Goal: Task Accomplishment & Management: Complete application form

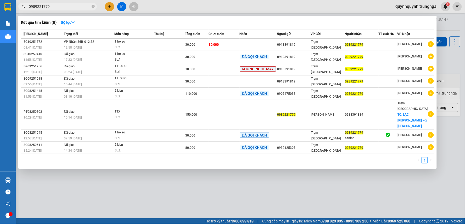
type input "0989221779"
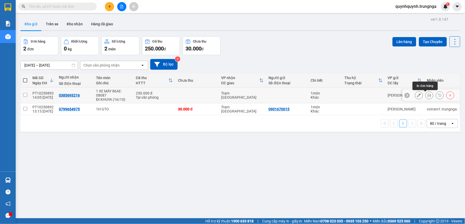
click at [426, 93] on button at bounding box center [429, 95] width 7 height 9
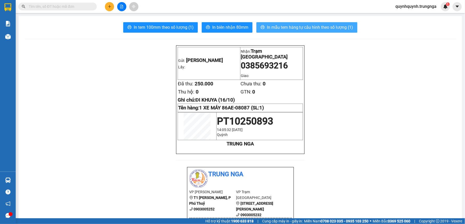
click at [294, 26] on span "In mẫu tem hàng tự cấu hình theo số lượng (1)" at bounding box center [310, 27] width 86 height 7
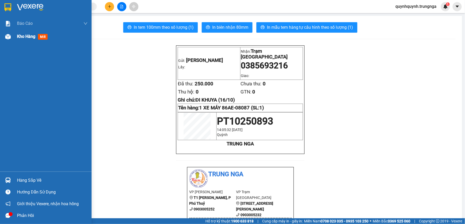
click at [20, 34] on span "Kho hàng" at bounding box center [26, 36] width 18 height 5
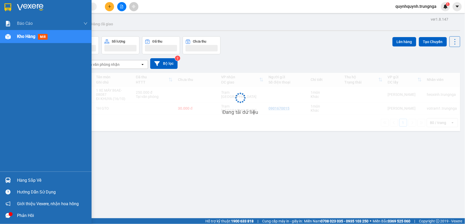
click at [20, 34] on span "Kho hàng" at bounding box center [26, 36] width 18 height 5
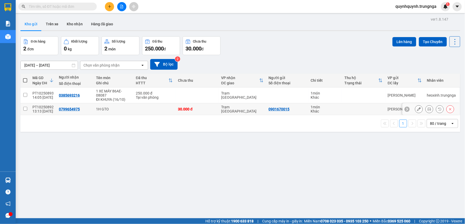
click at [25, 109] on input "checkbox" at bounding box center [25, 109] width 4 height 4
checkbox input "true"
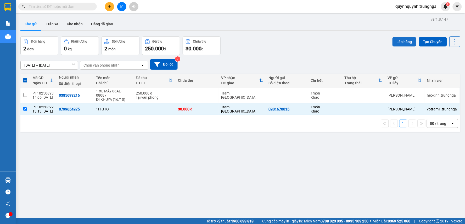
click at [401, 43] on button "Lên hàng" at bounding box center [404, 41] width 24 height 9
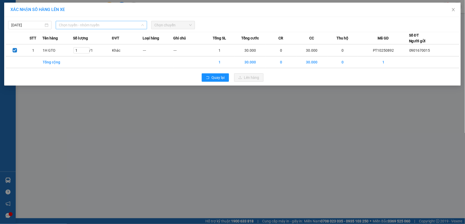
click at [84, 22] on span "Chọn tuyến - nhóm tuyến" at bounding box center [101, 25] width 85 height 8
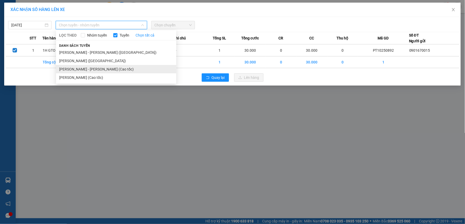
click at [84, 69] on li "Phan Thiết - Hồ Chí Minh (Cao tốc)" at bounding box center [116, 69] width 120 height 8
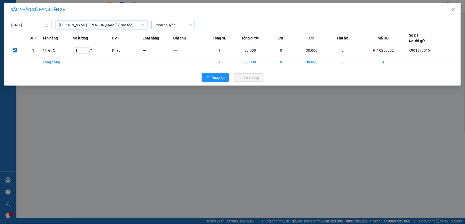
click at [187, 26] on span "Chọn chuyến" at bounding box center [172, 25] width 37 height 8
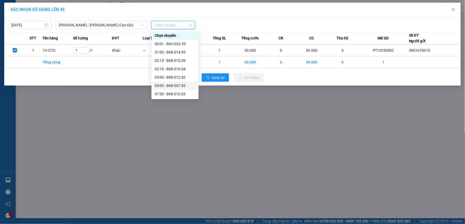
scroll to position [33, 0]
click at [170, 84] on div "14:30 - 86B-015.50" at bounding box center [175, 86] width 41 height 6
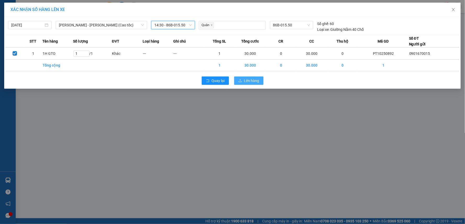
click at [249, 81] on span "Lên hàng" at bounding box center [251, 81] width 15 height 6
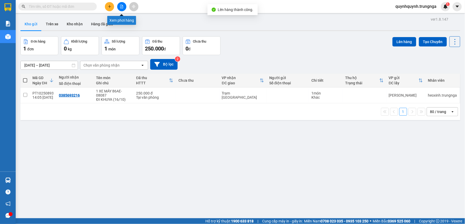
click at [124, 5] on button at bounding box center [121, 6] width 9 height 9
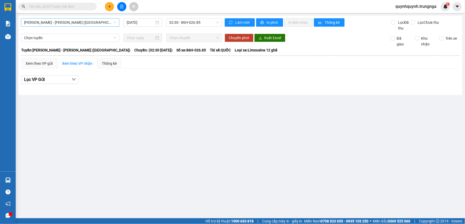
click at [73, 22] on span "Phan Thiết - Hồ Chí Minh (Ghế)" at bounding box center [70, 23] width 92 height 8
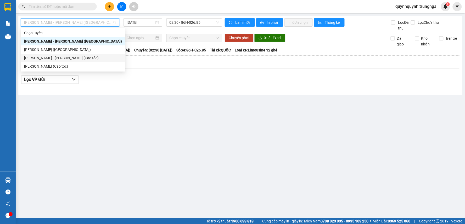
click at [78, 56] on div "Phan Thiết - Hồ Chí Minh (Cao tốc)" at bounding box center [73, 58] width 98 height 6
type input "[DATE]"
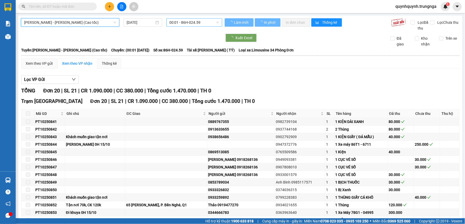
click at [186, 23] on span "00:01 - 86H-024.59" at bounding box center [194, 23] width 49 height 8
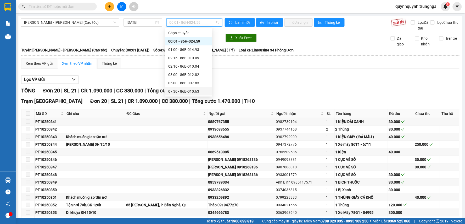
scroll to position [29, 0]
click at [185, 86] on div "14:30 - 86B-015.50" at bounding box center [188, 88] width 41 height 6
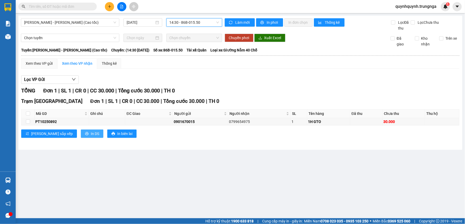
click at [91, 135] on span "In DS" at bounding box center [95, 134] width 8 height 6
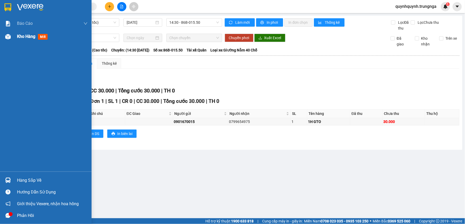
click at [15, 33] on div "Kho hàng mới" at bounding box center [46, 36] width 92 height 13
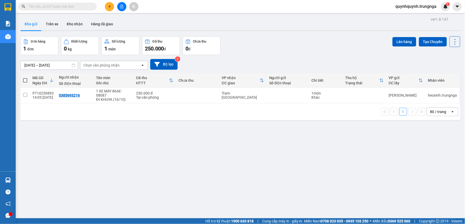
click at [423, 7] on span "quynhquynh.trungnga" at bounding box center [415, 6] width 49 height 7
click at [416, 17] on span "Đăng xuất" at bounding box center [418, 16] width 40 height 6
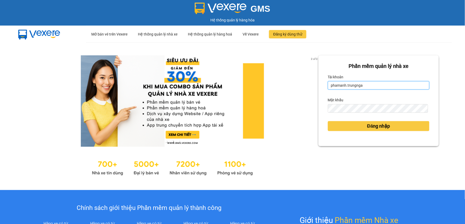
click at [334, 88] on input "phamanh.trungnga" at bounding box center [379, 85] width 102 height 8
type input "kimhoan.trungnga"
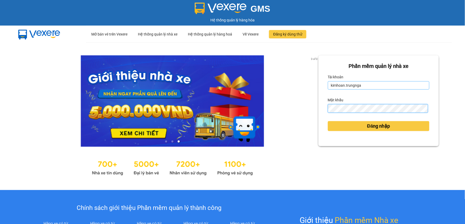
click at [328, 121] on button "Đăng nhập" at bounding box center [379, 126] width 102 height 10
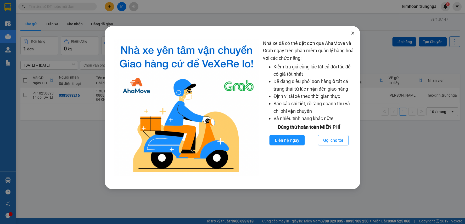
click at [352, 34] on icon "close" at bounding box center [353, 33] width 3 height 3
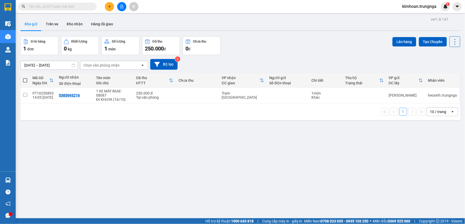
click at [62, 64] on input "[DATE] – [DATE]" at bounding box center [49, 65] width 57 height 8
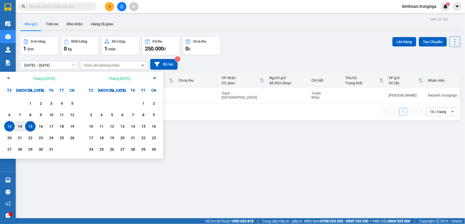
click at [30, 126] on div "15" at bounding box center [30, 126] width 7 height 6
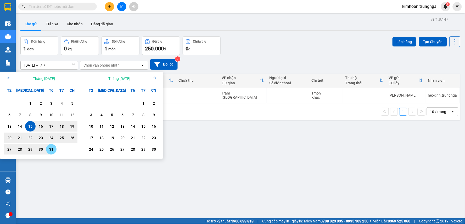
click at [50, 149] on div "31" at bounding box center [51, 149] width 7 height 6
type input "[DATE] – [DATE]"
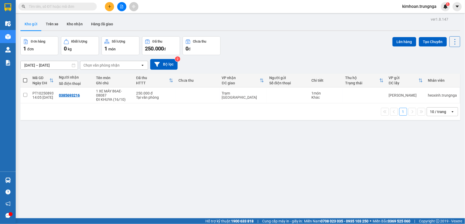
click at [106, 6] on button at bounding box center [109, 6] width 9 height 9
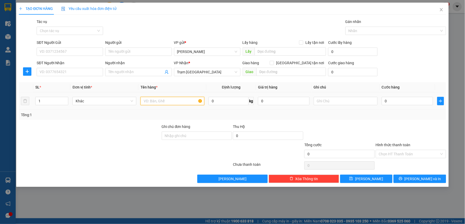
click at [155, 99] on input "text" at bounding box center [172, 101] width 64 height 8
type input "1 HỒ SƠ"
click at [422, 104] on input "0" at bounding box center [408, 101] width 52 height 8
type input "3"
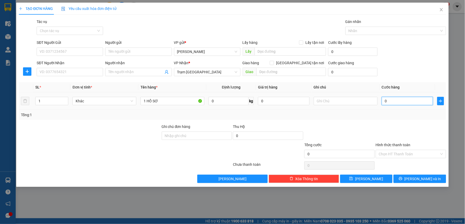
type input "3"
type input "30"
type input "30.000"
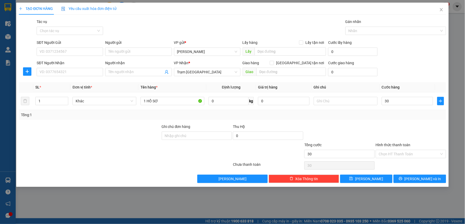
type input "30.000"
click at [345, 121] on div "Transit Pickup Surcharge Ids Transit Deliver Surcharge Ids Transit Deliver Surc…" at bounding box center [232, 101] width 427 height 165
click at [143, 71] on input "Người nhận" at bounding box center [135, 72] width 55 height 6
type input "[PERSON_NAME]"
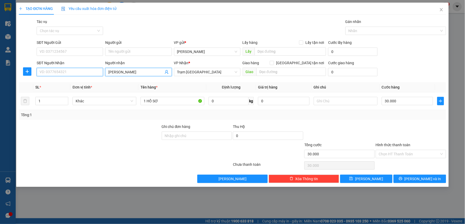
click at [98, 71] on input "SĐT Người Nhận" at bounding box center [70, 72] width 66 height 8
type input "0357771061"
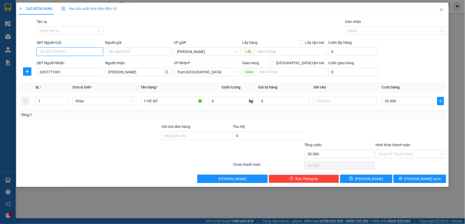
click at [66, 52] on input "SĐT Người Gửi" at bounding box center [70, 52] width 66 height 8
type input "0704450922"
click at [400, 157] on input "Hình thức thanh toán" at bounding box center [409, 154] width 60 height 8
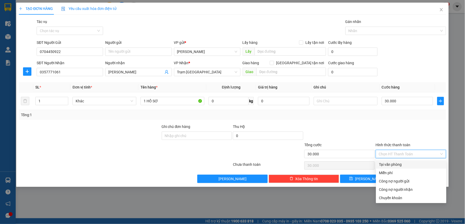
click at [390, 163] on div "Tại văn phòng" at bounding box center [411, 165] width 64 height 6
type input "0"
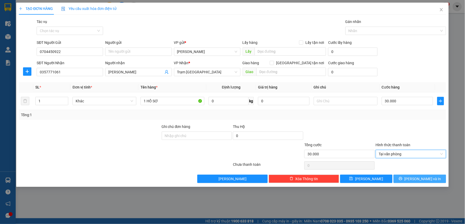
click at [420, 182] on button "[PERSON_NAME] và In" at bounding box center [419, 179] width 53 height 8
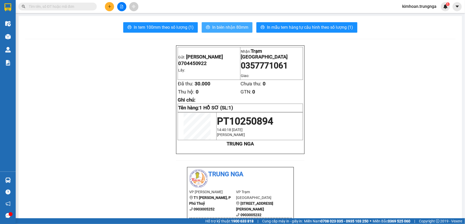
click at [232, 26] on span "In biên nhận 80mm" at bounding box center [230, 27] width 36 height 7
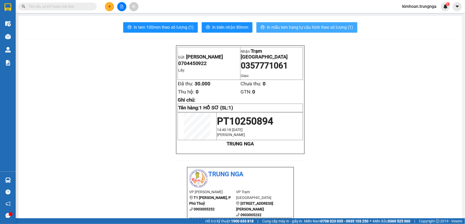
click at [268, 23] on button "In mẫu tem hàng tự cấu hình theo số lượng (1)" at bounding box center [306, 27] width 101 height 10
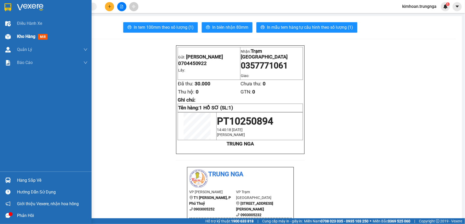
click at [19, 38] on span "Kho hàng" at bounding box center [26, 36] width 18 height 5
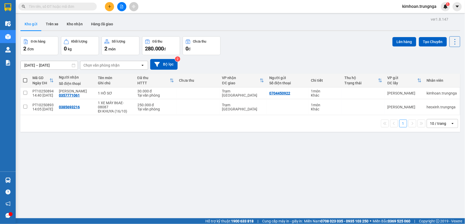
click at [84, 4] on input "text" at bounding box center [60, 7] width 62 height 6
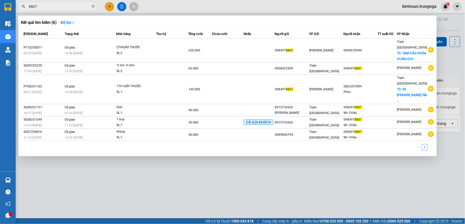
type input "8807"
click at [267, 168] on div at bounding box center [232, 112] width 465 height 224
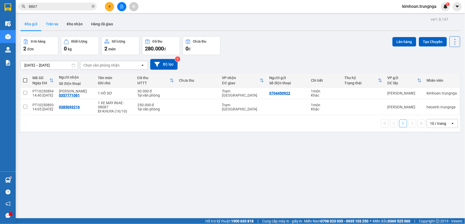
click at [54, 25] on button "Trên xe" at bounding box center [52, 24] width 21 height 13
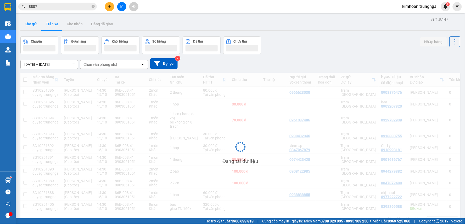
click at [32, 25] on button "Kho gửi" at bounding box center [30, 24] width 21 height 13
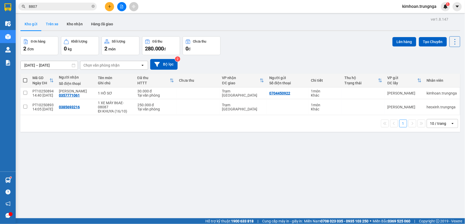
click at [54, 21] on button "Trên xe" at bounding box center [52, 24] width 21 height 13
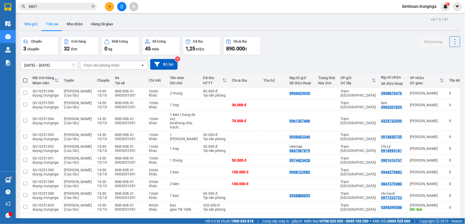
click at [31, 26] on button "Kho gửi" at bounding box center [30, 24] width 21 height 13
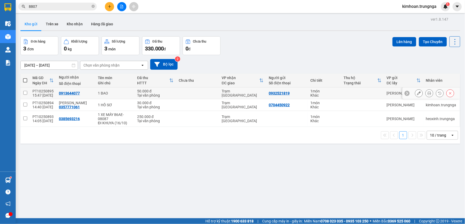
click at [427, 93] on button at bounding box center [429, 93] width 7 height 9
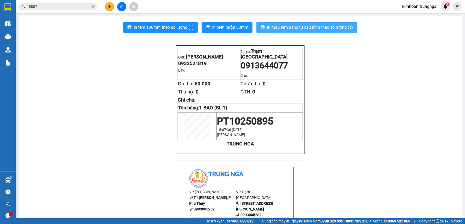
click at [312, 25] on span "In mẫu tem hàng tự cấu hình theo số lượng (1)" at bounding box center [310, 27] width 86 height 7
click at [271, 27] on span "In mẫu tem hàng tự cấu hình theo số lượng (1)" at bounding box center [310, 27] width 86 height 7
click at [296, 27] on span "In mẫu tem hàng tự cấu hình theo số lượng (1)" at bounding box center [310, 27] width 86 height 7
click at [281, 27] on span "In mẫu tem hàng tự cấu hình theo số lượng (1)" at bounding box center [310, 27] width 86 height 7
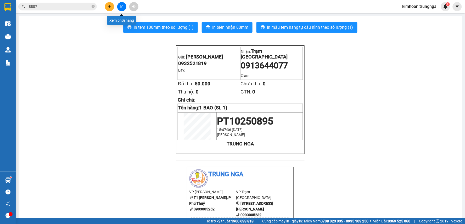
click at [107, 7] on button at bounding box center [109, 6] width 9 height 9
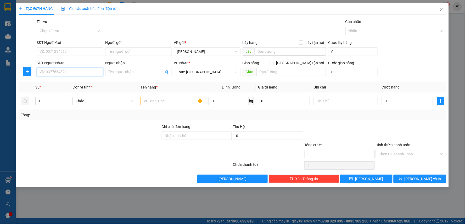
click at [87, 73] on input "SĐT Người Nhận" at bounding box center [70, 72] width 66 height 8
type input "0918692727"
click at [52, 82] on div "0918692727" at bounding box center [70, 83] width 60 height 6
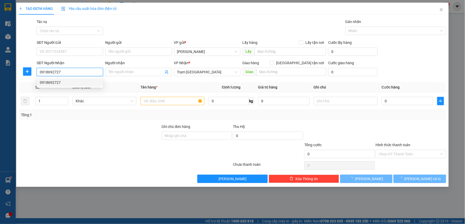
type input "30.000"
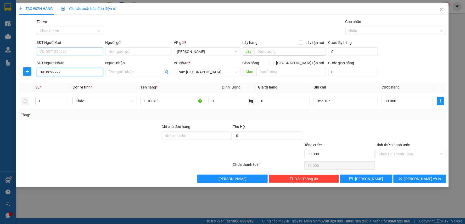
type input "0918692727"
click at [62, 50] on input "SĐT Người Gửi" at bounding box center [70, 52] width 66 height 8
click at [60, 61] on div "0918172354" at bounding box center [70, 62] width 60 height 6
type input "0918172354"
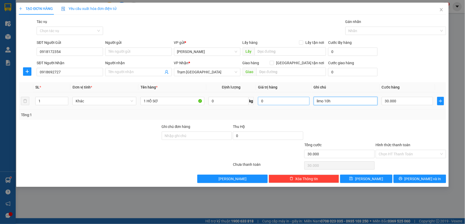
drag, startPoint x: 350, startPoint y: 105, endPoint x: 289, endPoint y: 98, distance: 60.9
click at [289, 98] on tr "1 Khác 1 HỒ SƠ 0 kg 0 limo 10h 30.000" at bounding box center [232, 102] width 427 height 18
click at [384, 154] on input "Hình thức thanh toán" at bounding box center [409, 154] width 60 height 8
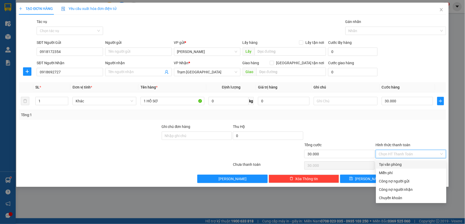
click at [390, 166] on div "Tại văn phòng" at bounding box center [411, 165] width 64 height 6
type input "0"
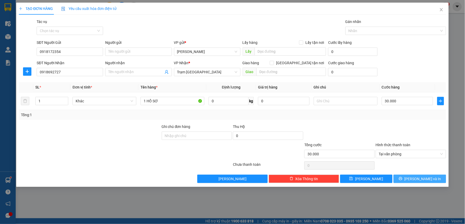
click at [415, 177] on button "[PERSON_NAME] và In" at bounding box center [419, 179] width 53 height 8
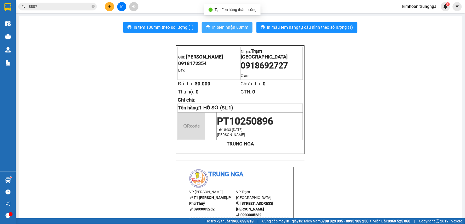
click at [212, 24] on span "In biên nhận 80mm" at bounding box center [230, 27] width 36 height 7
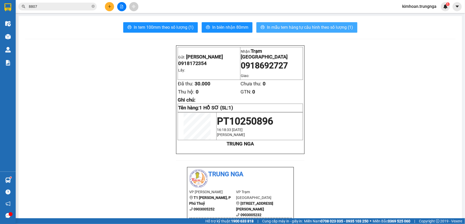
click at [293, 27] on span "In mẫu tem hàng tự cấu hình theo số lượng (1)" at bounding box center [310, 27] width 86 height 7
click at [79, 3] on span "8807" at bounding box center [57, 7] width 78 height 8
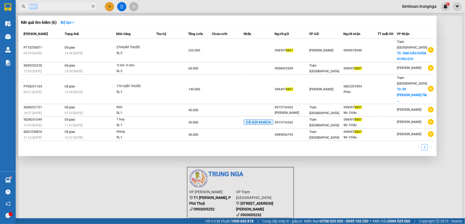
click at [78, 3] on span "8807" at bounding box center [57, 7] width 78 height 8
click at [58, 7] on input "8807" at bounding box center [60, 7] width 62 height 6
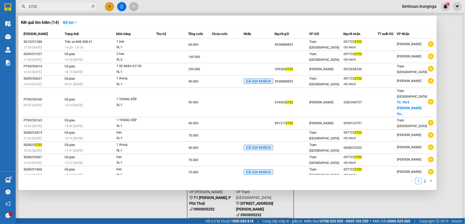
click at [170, 11] on div at bounding box center [232, 112] width 465 height 224
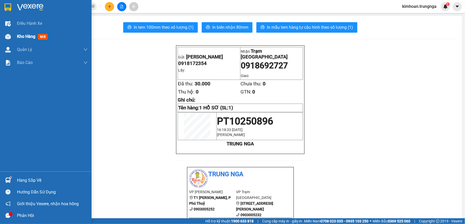
click at [12, 36] on div at bounding box center [7, 36] width 9 height 9
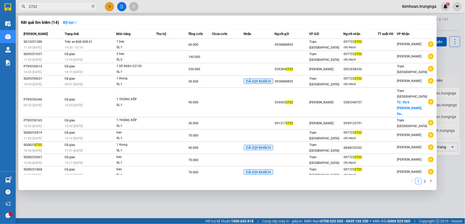
click at [72, 6] on input "2722" at bounding box center [60, 7] width 62 height 6
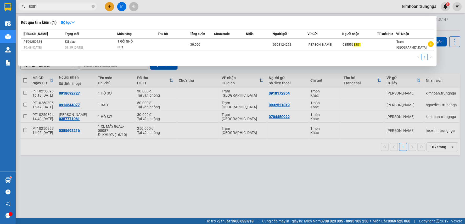
drag, startPoint x: 62, startPoint y: 5, endPoint x: 19, endPoint y: 1, distance: 43.1
click at [19, 2] on div "Kết quả tìm kiếm ( 1 ) Bộ lọc Mã ĐH Trạng thái Món hàng Thu hộ Tổng cước Chưa c…" at bounding box center [51, 6] width 102 height 9
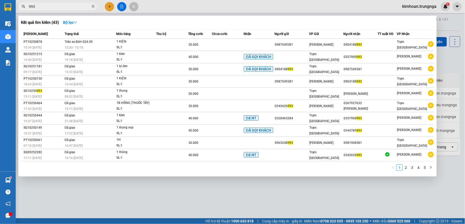
click at [75, 6] on input "993" at bounding box center [60, 7] width 62 height 6
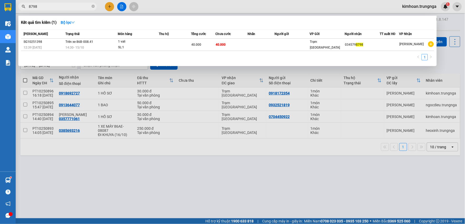
type input "8798"
click at [113, 7] on div at bounding box center [232, 112] width 465 height 224
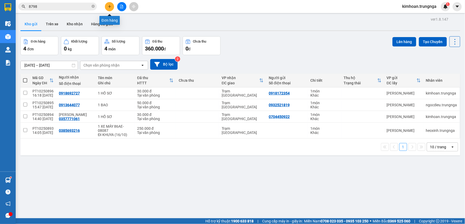
click at [109, 7] on icon "plus" at bounding box center [110, 7] width 4 height 4
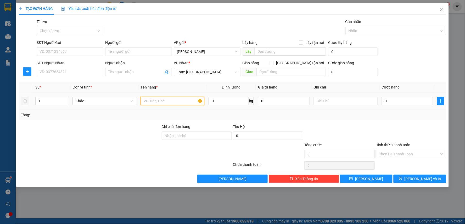
click at [150, 100] on input "text" at bounding box center [172, 101] width 64 height 8
type input "1 BAO PT"
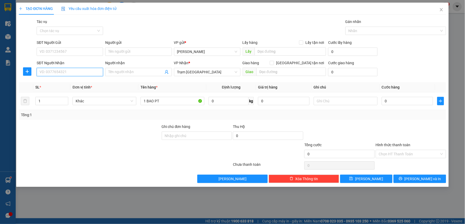
click at [98, 72] on input "SĐT Người Nhận" at bounding box center [70, 72] width 66 height 8
type input "0906607687"
click at [61, 54] on input "SĐT Người Gửi" at bounding box center [70, 52] width 66 height 8
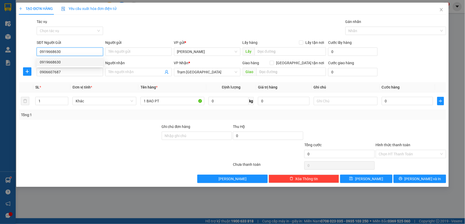
type input "0919668630"
click at [69, 67] on div "0919668630 0919668630" at bounding box center [70, 62] width 66 height 10
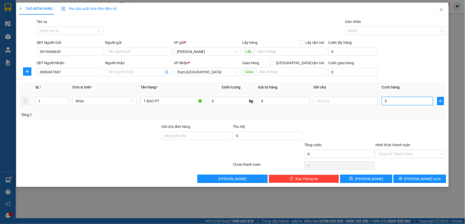
click at [396, 102] on input "0" at bounding box center [408, 101] width 52 height 8
type input "3"
type input "30"
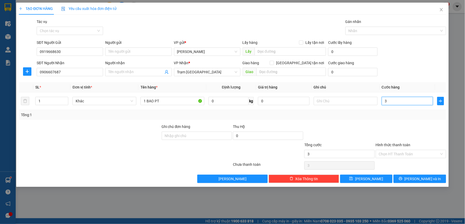
type input "30"
type input "30.000"
drag, startPoint x: 370, startPoint y: 121, endPoint x: 374, endPoint y: 118, distance: 5.0
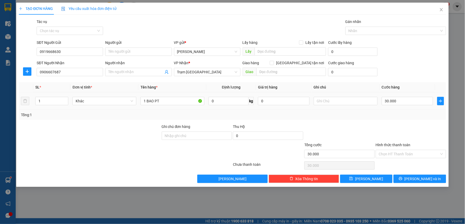
click at [370, 121] on div "Transit Pickup Surcharge Ids Transit Deliver Surcharge Ids Transit Deliver Surc…" at bounding box center [232, 101] width 427 height 165
click at [390, 153] on input "Hình thức thanh toán" at bounding box center [409, 154] width 60 height 8
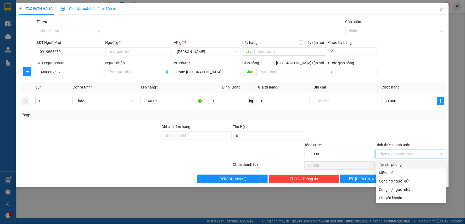
click at [398, 165] on div "Tại văn phòng" at bounding box center [411, 165] width 64 height 6
type input "0"
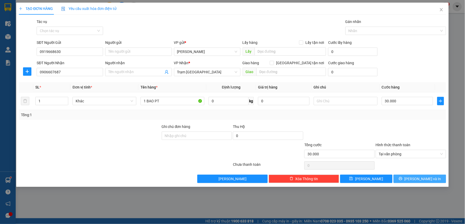
click at [402, 180] on icon "printer" at bounding box center [401, 179] width 4 height 4
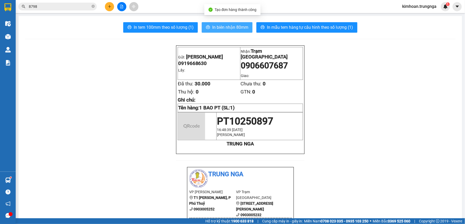
click at [236, 31] on button "In biên nhận 80mm" at bounding box center [227, 27] width 51 height 10
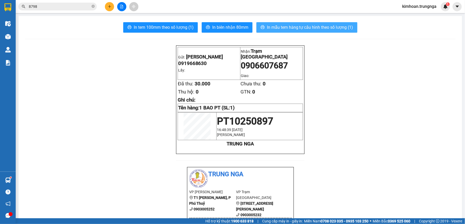
click at [295, 29] on span "In mẫu tem hàng tự cấu hình theo số lượng (1)" at bounding box center [310, 27] width 86 height 7
click at [106, 7] on button at bounding box center [109, 6] width 9 height 9
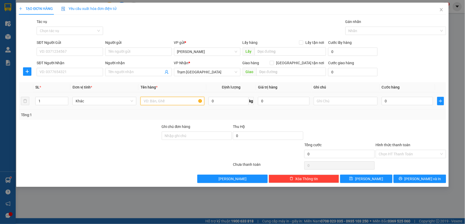
click at [148, 101] on input "text" at bounding box center [172, 101] width 64 height 8
type input "1"
type input "1 TÚI VẢI"
click at [335, 103] on input "text" at bounding box center [346, 101] width 64 height 8
type input "d"
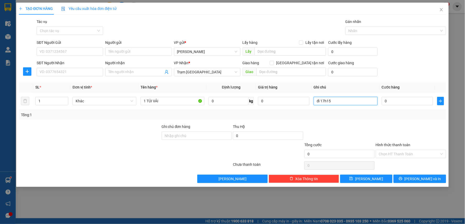
type input "đi 17h15"
click at [122, 57] on div "Người gửi Tên người gửi" at bounding box center [138, 49] width 66 height 18
click at [125, 49] on input "Người gửi" at bounding box center [138, 52] width 66 height 8
click at [79, 70] on input "SĐT Người Nhận" at bounding box center [70, 72] width 66 height 8
type input "0985739487"
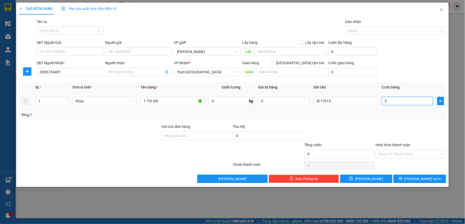
click at [388, 100] on input "0" at bounding box center [408, 101] width 52 height 8
type input "3"
type input "30"
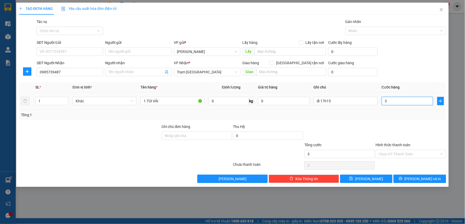
type input "30"
type input "30.000"
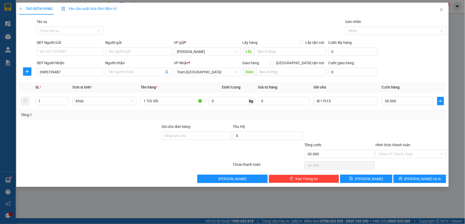
click at [379, 117] on div "Tổng: 1" at bounding box center [232, 115] width 423 height 6
click at [67, 71] on input "0985739487" at bounding box center [70, 72] width 66 height 8
click at [439, 10] on icon "close" at bounding box center [441, 10] width 4 height 4
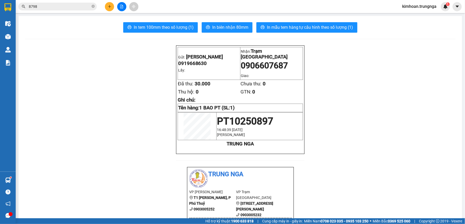
click at [108, 5] on icon "plus" at bounding box center [110, 7] width 4 height 4
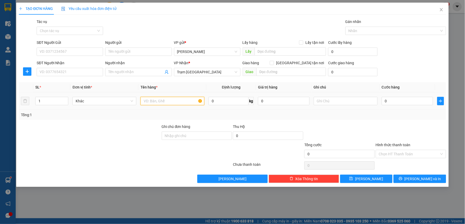
click at [182, 98] on input "text" at bounding box center [172, 101] width 64 height 8
type input "1 TH CÁ KHÔ"
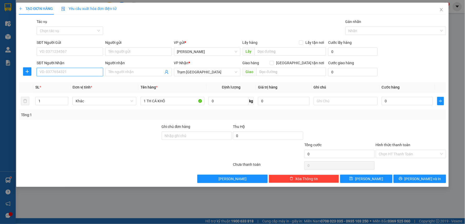
click at [94, 69] on input "SĐT Người Nhận" at bounding box center [70, 72] width 66 height 8
click at [76, 85] on div "0945139168" at bounding box center [70, 83] width 60 height 6
type input "0945139168"
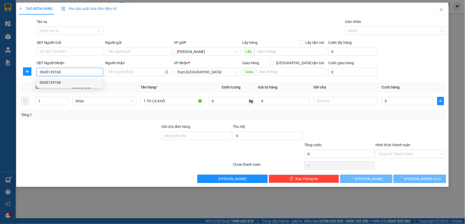
type input "30.000"
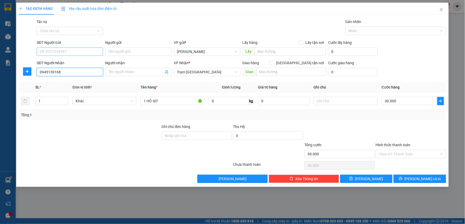
type input "0945139168"
click at [79, 48] on input "SĐT Người Gửi" at bounding box center [70, 52] width 66 height 8
click at [75, 63] on div "0919526255" at bounding box center [70, 62] width 60 height 6
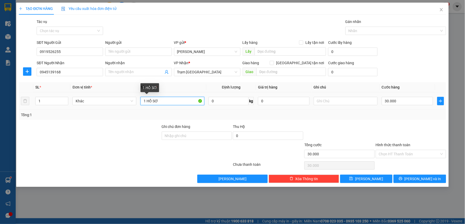
drag, startPoint x: 161, startPoint y: 102, endPoint x: 146, endPoint y: 102, distance: 14.4
click at [146, 102] on input "1 HỒ SƠ" at bounding box center [172, 101] width 64 height 8
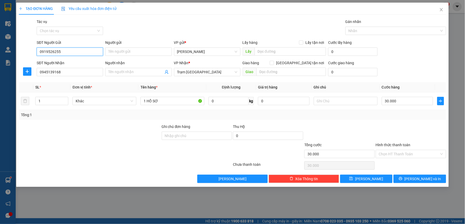
drag, startPoint x: 62, startPoint y: 50, endPoint x: 27, endPoint y: 50, distance: 34.8
click at [27, 50] on div "SĐT Người Gửi 0919526255 0919526255 Người gửi Tên người gửi VP gửi * [PERSON_NA…" at bounding box center [232, 49] width 428 height 18
type input "0868699909"
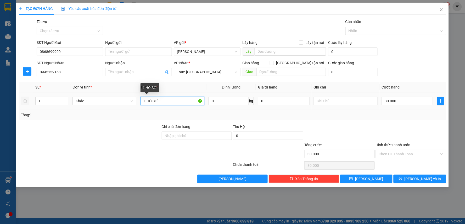
drag, startPoint x: 160, startPoint y: 101, endPoint x: 146, endPoint y: 101, distance: 13.6
click at [146, 101] on input "1 HỒ SƠ" at bounding box center [172, 101] width 64 height 8
type input "1 TH CÁ KHÔ"
click at [399, 103] on input "30.000" at bounding box center [408, 101] width 52 height 8
type input "4"
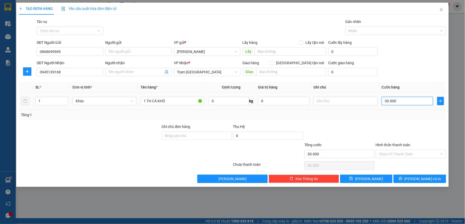
type input "4"
type input "40"
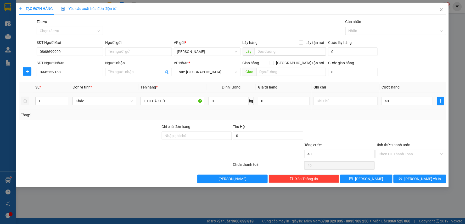
type input "40.000"
drag, startPoint x: 385, startPoint y: 121, endPoint x: 385, endPoint y: 132, distance: 11.3
click at [385, 121] on div "Transit Pickup Surcharge Ids Transit Deliver Surcharge Ids Transit Deliver Surc…" at bounding box center [232, 101] width 427 height 165
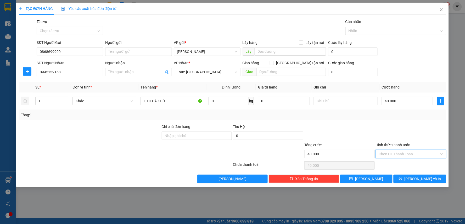
click at [389, 152] on input "Hình thức thanh toán" at bounding box center [409, 154] width 60 height 8
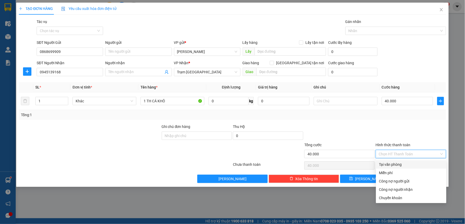
click at [389, 164] on div "Tại văn phòng" at bounding box center [411, 165] width 64 height 6
type input "0"
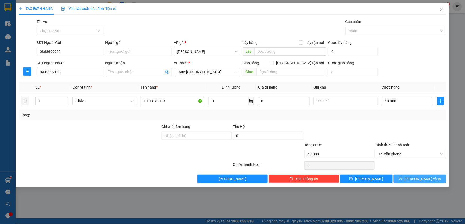
click at [402, 179] on button "[PERSON_NAME] và In" at bounding box center [419, 179] width 53 height 8
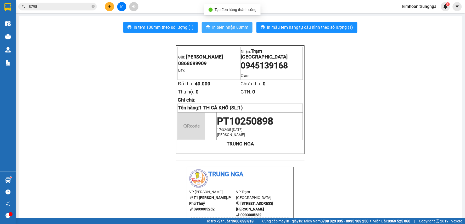
click at [221, 30] on span "In biên nhận 80mm" at bounding box center [230, 27] width 36 height 7
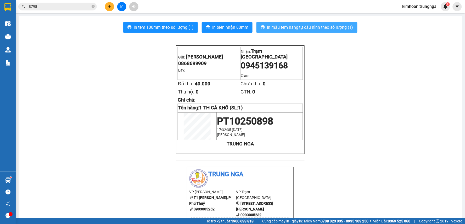
click at [304, 27] on span "In mẫu tem hàng tự cấu hình theo số lượng (1)" at bounding box center [310, 27] width 86 height 7
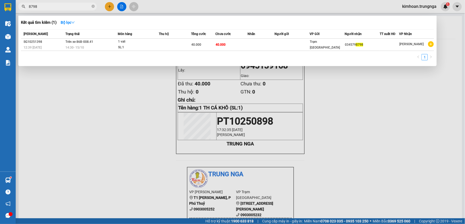
click at [73, 6] on input "8798" at bounding box center [60, 7] width 62 height 6
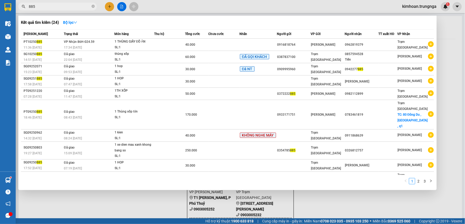
click at [66, 6] on input "885" at bounding box center [60, 7] width 62 height 6
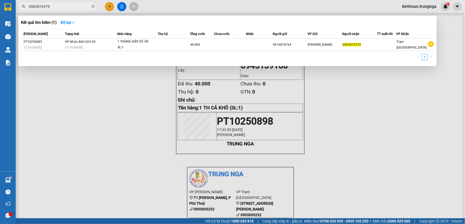
click at [64, 7] on input "0962819379" at bounding box center [60, 7] width 62 height 6
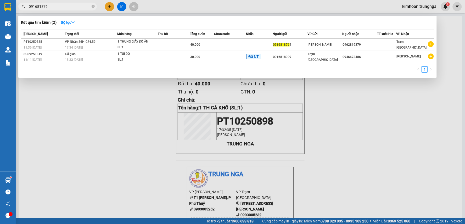
type input "0916818764"
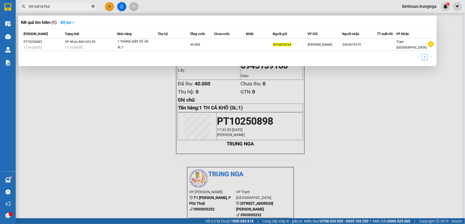
click at [93, 9] on span at bounding box center [93, 6] width 3 height 5
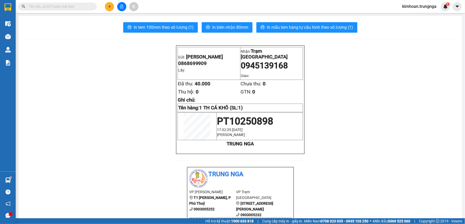
click at [146, 7] on div "Kết quả tìm kiếm ( 1 ) Bộ lọc Mã ĐH Trạng thái Món hàng Thu hộ Tổng cước Chưa c…" at bounding box center [232, 6] width 465 height 13
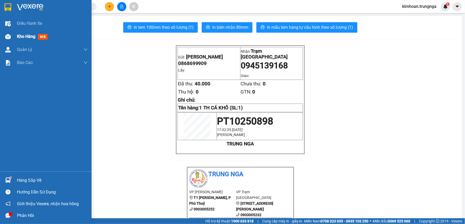
click at [12, 37] on div at bounding box center [7, 36] width 9 height 9
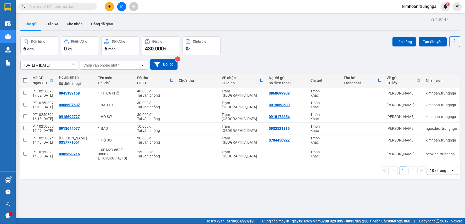
click at [83, 6] on input "text" at bounding box center [60, 7] width 62 height 6
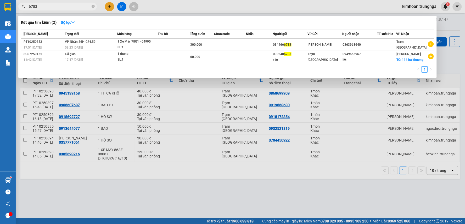
click at [126, 189] on div at bounding box center [232, 112] width 465 height 224
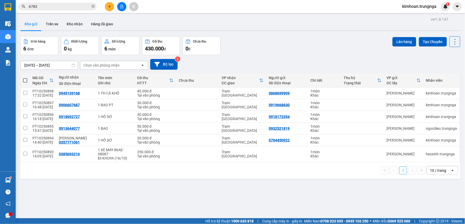
click at [84, 5] on input "6783" at bounding box center [60, 7] width 62 height 6
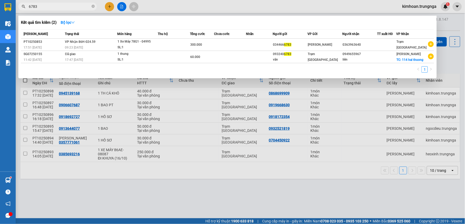
click at [120, 182] on div at bounding box center [232, 112] width 465 height 224
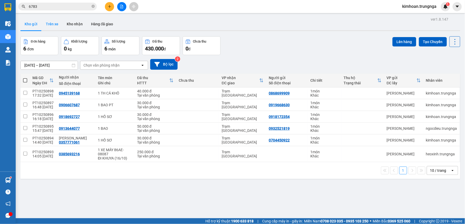
click at [50, 28] on button "Trên xe" at bounding box center [52, 24] width 21 height 13
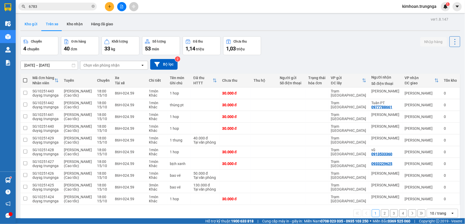
click at [31, 25] on button "Kho gửi" at bounding box center [30, 24] width 21 height 13
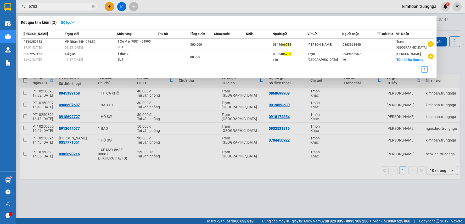
click at [88, 7] on input "6783" at bounding box center [60, 7] width 62 height 6
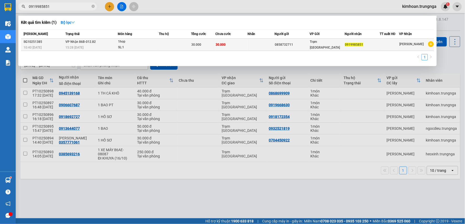
type input "0919985851"
click at [252, 45] on td at bounding box center [261, 45] width 27 height 12
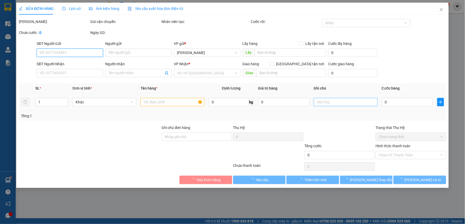
type input "0858732711"
type input "0919985851"
type input "30.000"
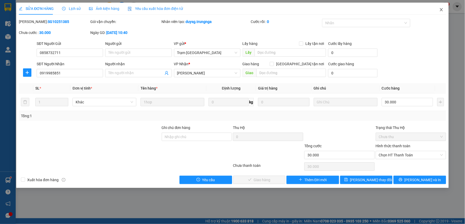
click at [441, 12] on span "Close" at bounding box center [441, 10] width 15 height 15
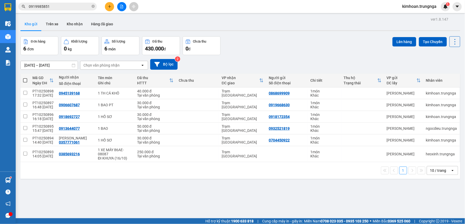
click at [110, 7] on icon "plus" at bounding box center [110, 7] width 4 height 4
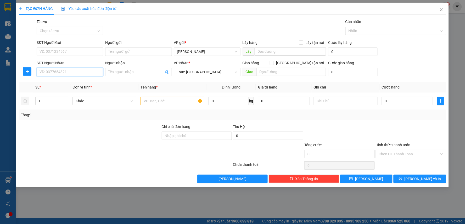
click at [65, 70] on input "SĐT Người Nhận" at bounding box center [70, 72] width 66 height 8
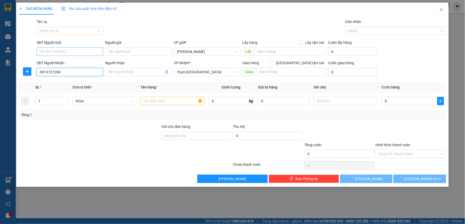
type input "0913727260"
click at [60, 52] on input "SĐT Người Gửi" at bounding box center [70, 52] width 66 height 8
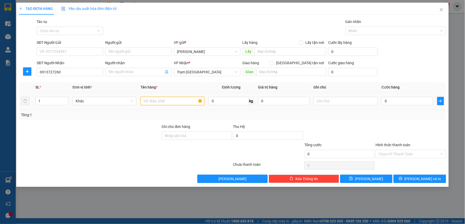
click at [156, 100] on input "text" at bounding box center [172, 101] width 64 height 8
type input "1 HỒ SƠ"
click at [389, 102] on input "0" at bounding box center [408, 101] width 52 height 8
type input "3"
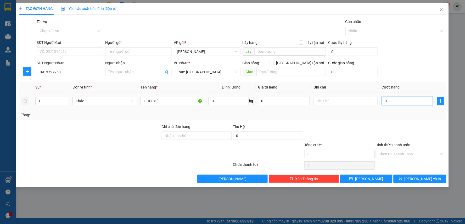
type input "3"
type input "30"
type input "30.000"
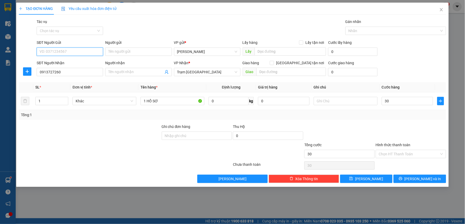
type input "30.000"
click at [75, 50] on input "SĐT Người Gửi" at bounding box center [70, 52] width 66 height 8
type input "0847673757"
click at [363, 125] on div at bounding box center [339, 133] width 71 height 18
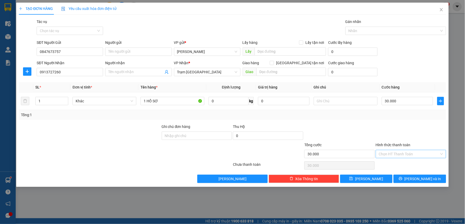
click at [387, 152] on input "Hình thức thanh toán" at bounding box center [409, 154] width 60 height 8
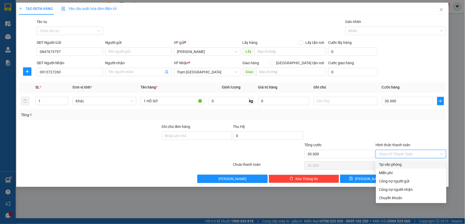
click at [390, 165] on div "Tại văn phòng" at bounding box center [411, 165] width 64 height 6
type input "0"
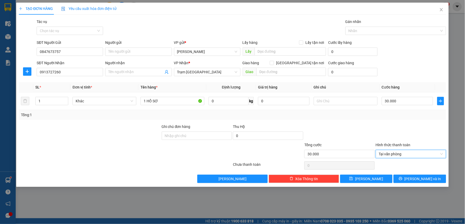
click at [344, 128] on div at bounding box center [339, 133] width 71 height 18
click at [405, 179] on button "[PERSON_NAME] và In" at bounding box center [419, 179] width 53 height 8
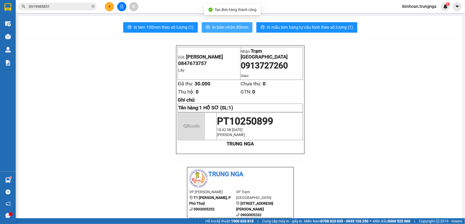
click at [235, 26] on span "In biên nhận 80mm" at bounding box center [230, 27] width 36 height 7
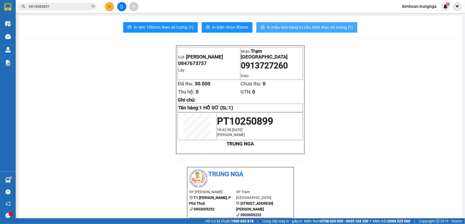
click at [269, 26] on span "In mẫu tem hàng tự cấu hình theo số lượng (1)" at bounding box center [310, 27] width 86 height 7
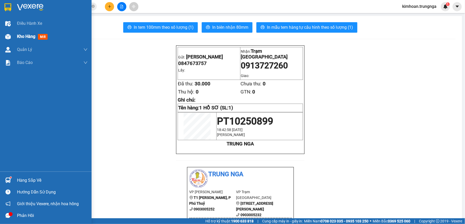
click at [10, 39] on img at bounding box center [7, 36] width 5 height 5
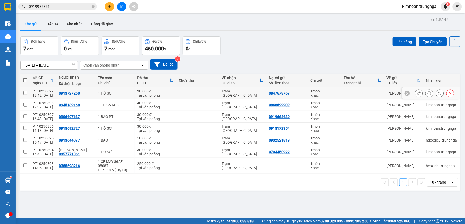
click at [415, 91] on button at bounding box center [418, 93] width 7 height 9
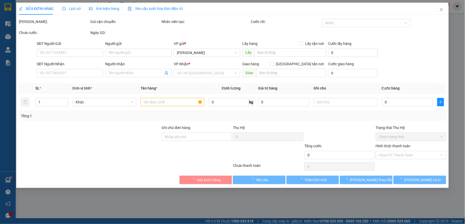
type input "0847673757"
type input "0913727260"
type input "30.000"
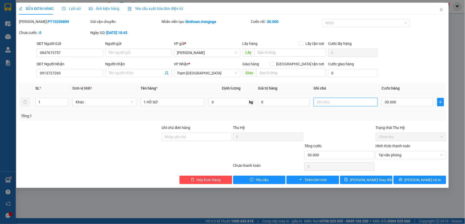
click at [358, 98] on input "text" at bounding box center [346, 102] width 64 height 8
type input "CK"
click at [367, 181] on span "[PERSON_NAME] thay đổi" at bounding box center [371, 180] width 42 height 6
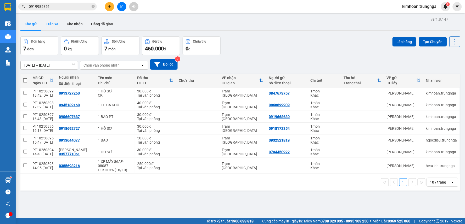
click at [54, 23] on button "Trên xe" at bounding box center [52, 24] width 21 height 13
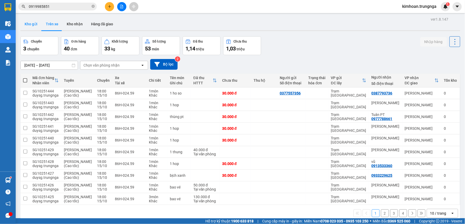
click at [34, 25] on button "Kho gửi" at bounding box center [30, 24] width 21 height 13
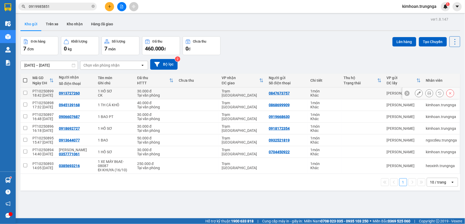
click at [417, 95] on icon at bounding box center [419, 94] width 4 height 4
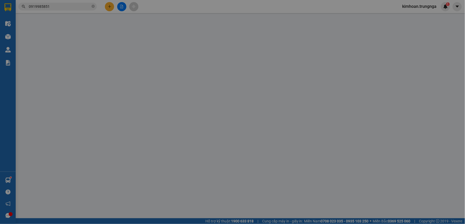
type input "0847673757"
type input "0913727260"
type input "30.000"
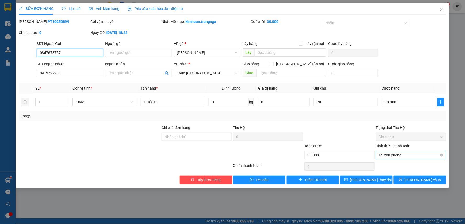
click at [400, 157] on span "Tại văn phòng" at bounding box center [411, 155] width 64 height 8
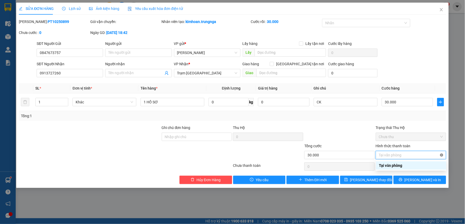
type input "30.000"
click at [360, 140] on div at bounding box center [339, 134] width 71 height 18
click at [383, 155] on input "Hình thức thanh toán" at bounding box center [409, 155] width 60 height 8
click at [352, 131] on div at bounding box center [339, 134] width 71 height 18
click at [388, 155] on input "Hình thức thanh toán" at bounding box center [409, 155] width 60 height 8
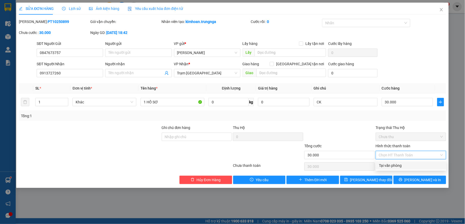
click at [355, 137] on div at bounding box center [339, 134] width 71 height 18
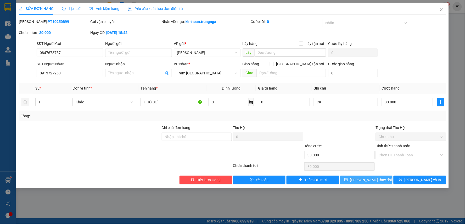
click at [373, 179] on span "[PERSON_NAME] thay đổi" at bounding box center [371, 180] width 42 height 6
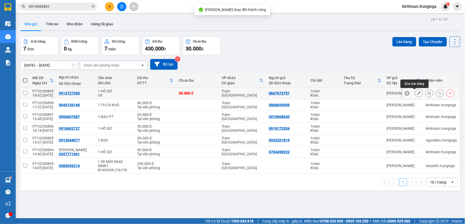
click at [417, 94] on icon at bounding box center [419, 94] width 4 height 4
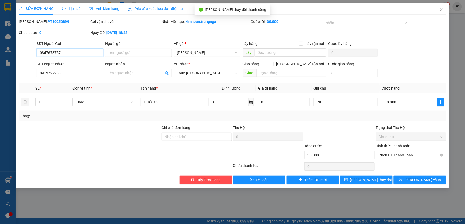
drag, startPoint x: 416, startPoint y: 155, endPoint x: 415, endPoint y: 157, distance: 2.9
click at [416, 155] on span "Chọn HT Thanh Toán" at bounding box center [411, 155] width 64 height 8
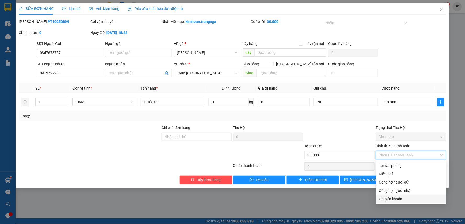
click at [396, 200] on div "Chuyển khoản" at bounding box center [411, 199] width 64 height 6
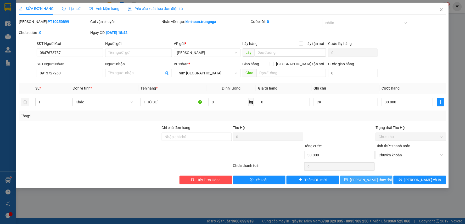
click at [377, 179] on span "[PERSON_NAME] thay đổi" at bounding box center [371, 180] width 42 height 6
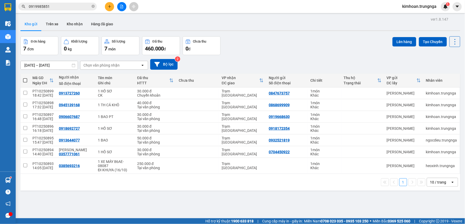
click at [41, 9] on input "0919985851" at bounding box center [60, 7] width 62 height 6
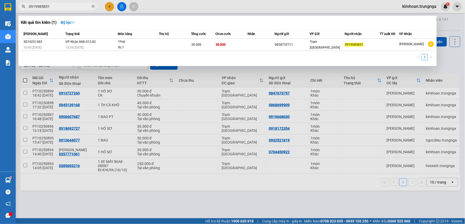
click at [41, 9] on input "0919985851" at bounding box center [60, 7] width 62 height 6
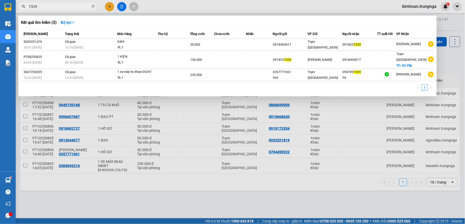
type input "7329"
click at [239, 3] on div at bounding box center [232, 112] width 465 height 224
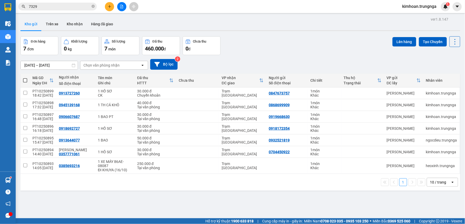
click at [109, 7] on icon "plus" at bounding box center [109, 6] width 3 height 0
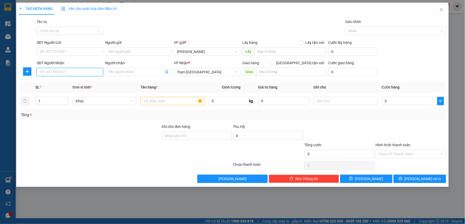
click at [66, 73] on input "SĐT Người Nhận" at bounding box center [70, 72] width 66 height 8
type input "0989674354"
click at [74, 81] on div "0989674354" at bounding box center [70, 83] width 60 height 6
type input "30.000"
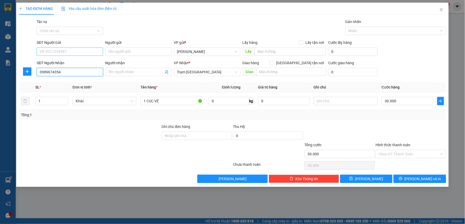
type input "0989674354"
click at [66, 48] on input "SĐT Người Gửi" at bounding box center [70, 52] width 66 height 8
click at [61, 61] on div "0913644077" at bounding box center [70, 62] width 60 height 6
type input "0913644077"
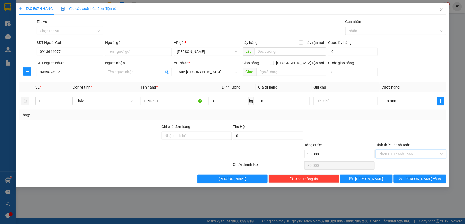
click at [406, 155] on input "Hình thức thanh toán" at bounding box center [409, 154] width 60 height 8
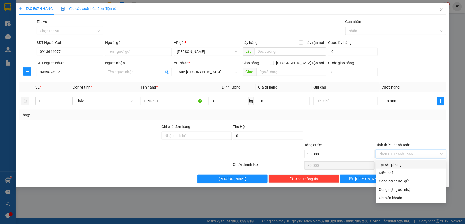
click at [401, 166] on div "Tại văn phòng" at bounding box center [411, 165] width 64 height 6
type input "0"
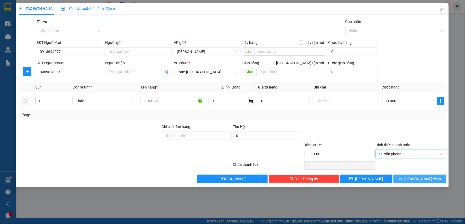
click at [408, 179] on button "[PERSON_NAME] và In" at bounding box center [419, 179] width 53 height 8
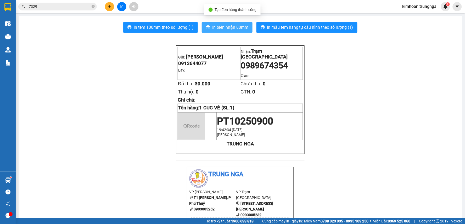
click at [223, 25] on span "In biên nhận 80mm" at bounding box center [230, 27] width 36 height 7
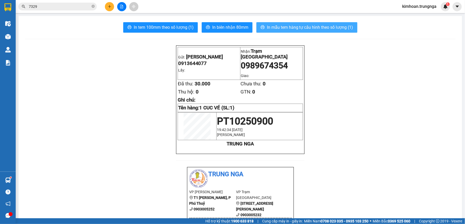
click at [285, 28] on span "In mẫu tem hàng tự cấu hình theo số lượng (1)" at bounding box center [310, 27] width 86 height 7
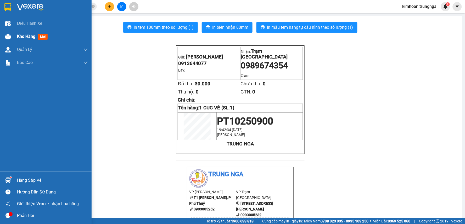
click at [13, 37] on div "Kho hàng mới" at bounding box center [46, 36] width 92 height 13
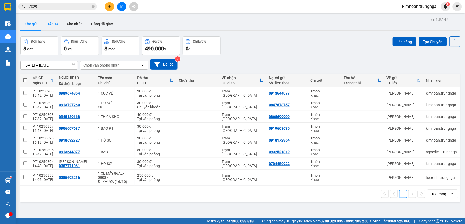
click at [57, 25] on button "Trên xe" at bounding box center [52, 24] width 21 height 13
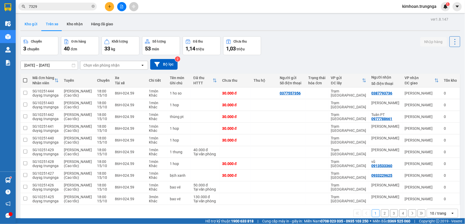
click at [32, 24] on button "Kho gửi" at bounding box center [30, 24] width 21 height 13
